Goal: Information Seeking & Learning: Learn about a topic

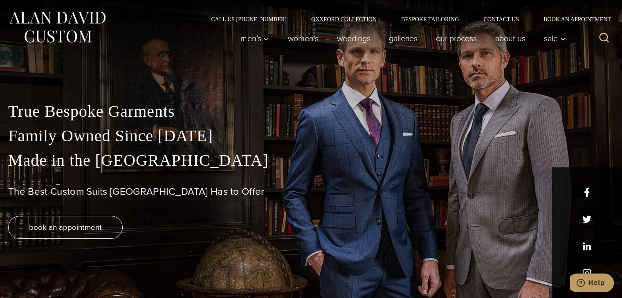
click at [370, 20] on link "Oxxford Collection" at bounding box center [344, 19] width 90 height 6
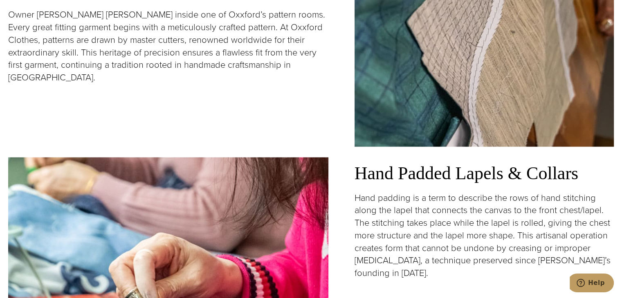
scroll to position [1144, 0]
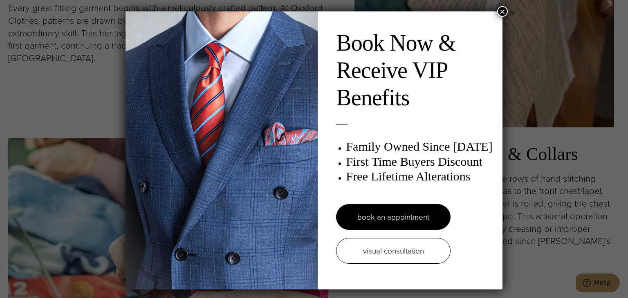
click at [497, 12] on button "×" at bounding box center [502, 11] width 11 height 11
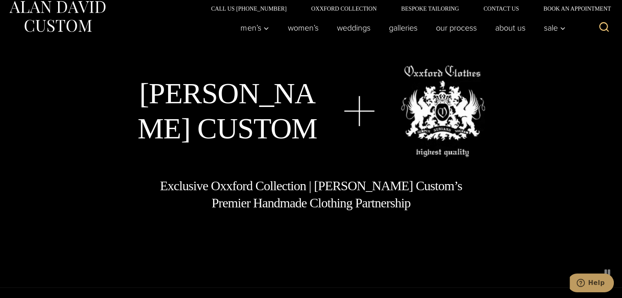
scroll to position [0, 0]
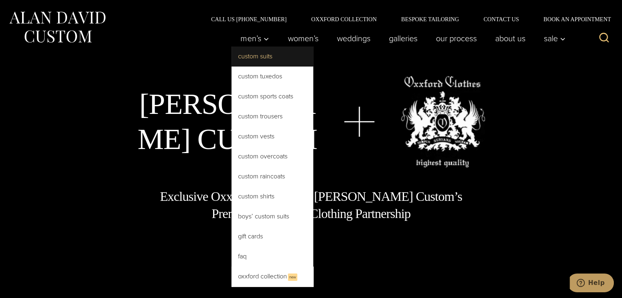
click at [257, 56] on link "Custom Suits" at bounding box center [272, 57] width 82 height 20
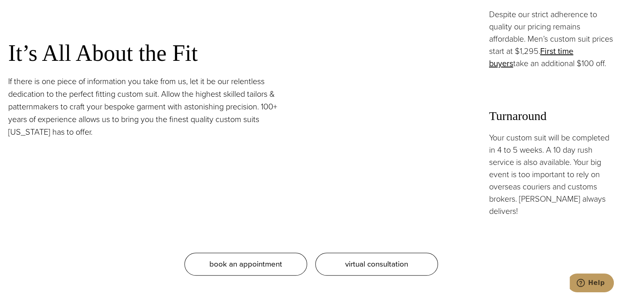
scroll to position [736, 0]
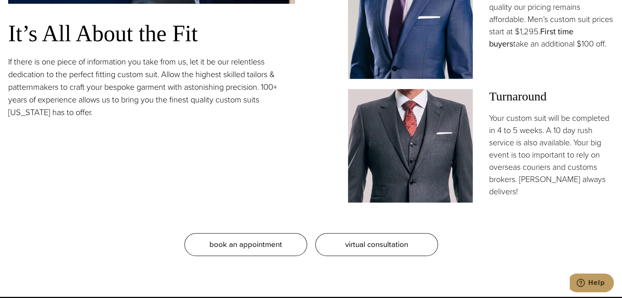
click at [573, 32] on link "First time buyers" at bounding box center [531, 37] width 84 height 25
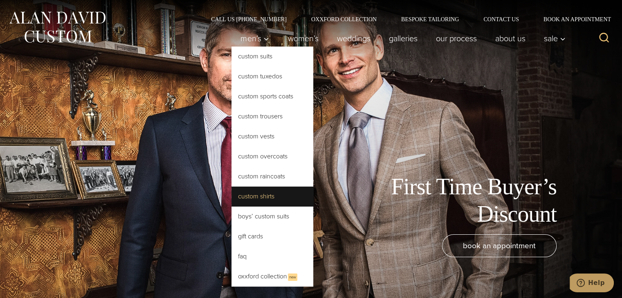
click at [266, 194] on link "Custom Shirts" at bounding box center [272, 197] width 82 height 20
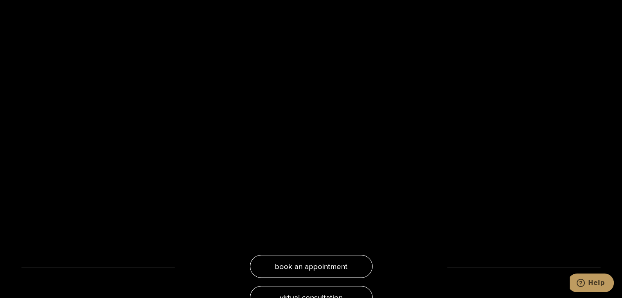
scroll to position [1553, 0]
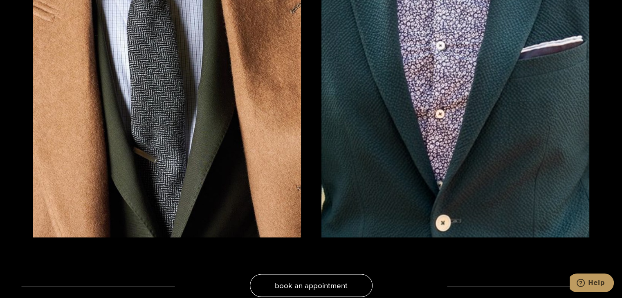
drag, startPoint x: 620, startPoint y: 102, endPoint x: 621, endPoint y: 73, distance: 29.0
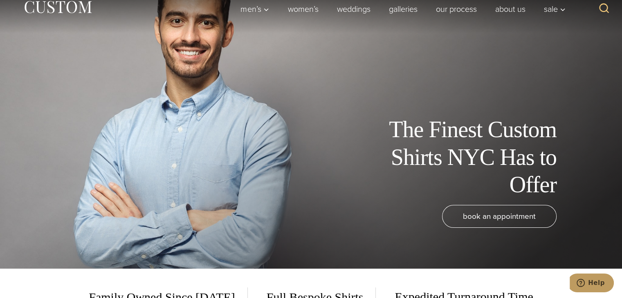
scroll to position [0, 0]
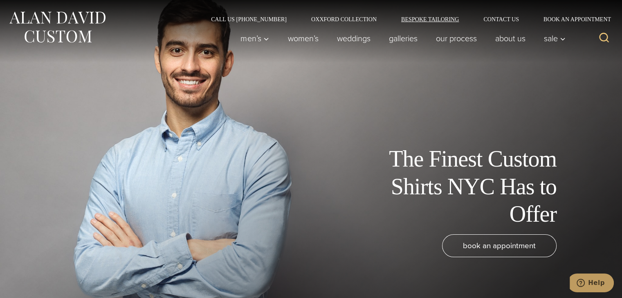
click at [453, 20] on link "Bespoke Tailoring" at bounding box center [430, 19] width 82 height 6
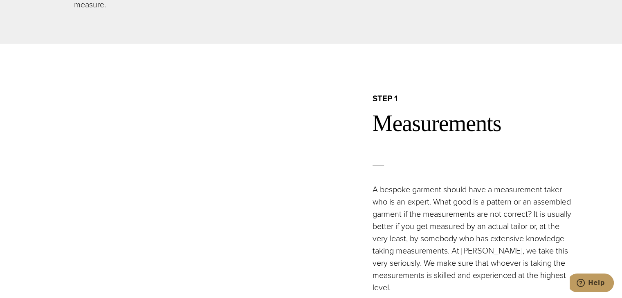
scroll to position [613, 0]
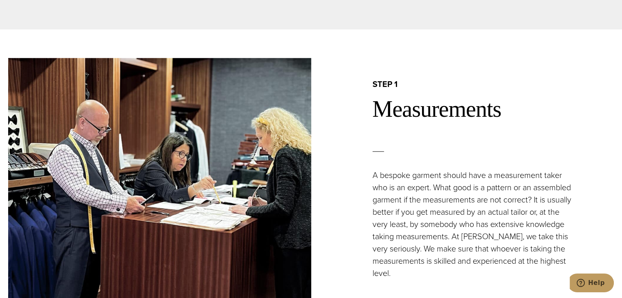
drag, startPoint x: 381, startPoint y: 159, endPoint x: 535, endPoint y: 150, distance: 153.5
click at [535, 150] on div at bounding box center [493, 151] width 242 height 35
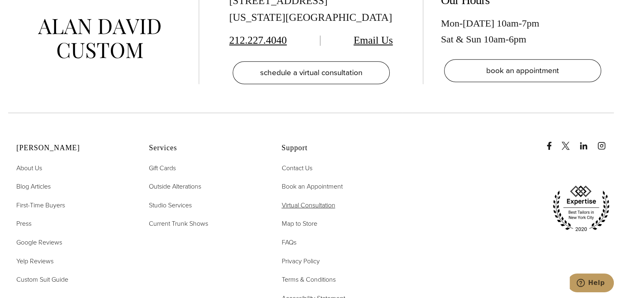
scroll to position [3556, 0]
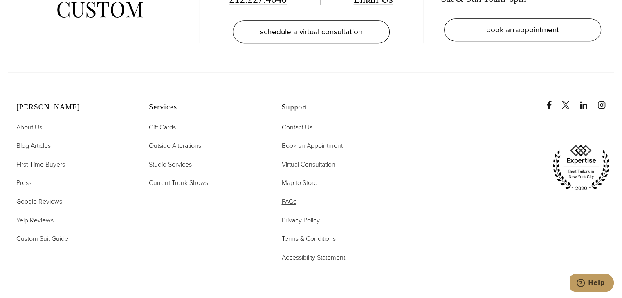
click at [283, 197] on span "FAQs" at bounding box center [288, 201] width 15 height 9
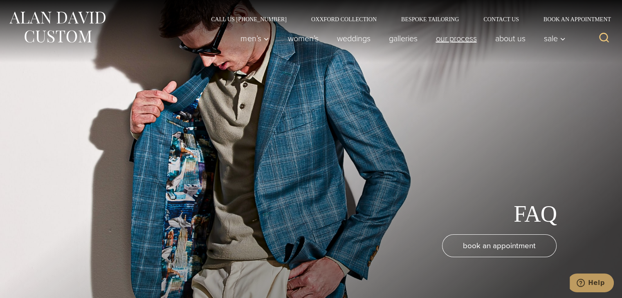
click at [453, 41] on link "Our Process" at bounding box center [455, 38] width 59 height 16
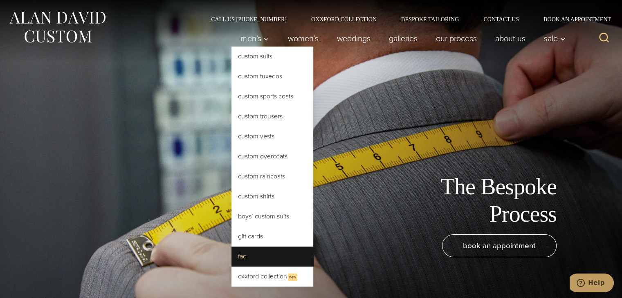
click at [247, 261] on link "FAQ" at bounding box center [272, 257] width 82 height 20
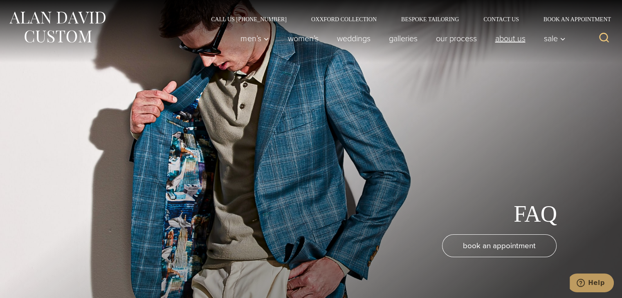
click at [495, 41] on link "About Us" at bounding box center [510, 38] width 49 height 16
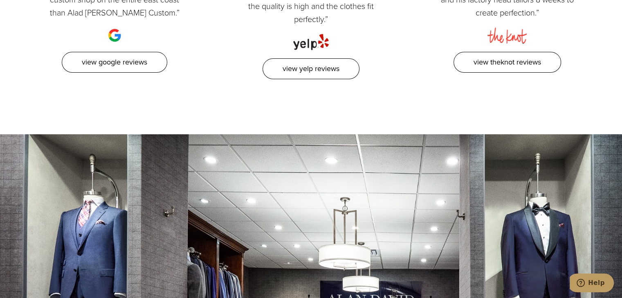
scroll to position [2820, 0]
